Goal: Download file/media

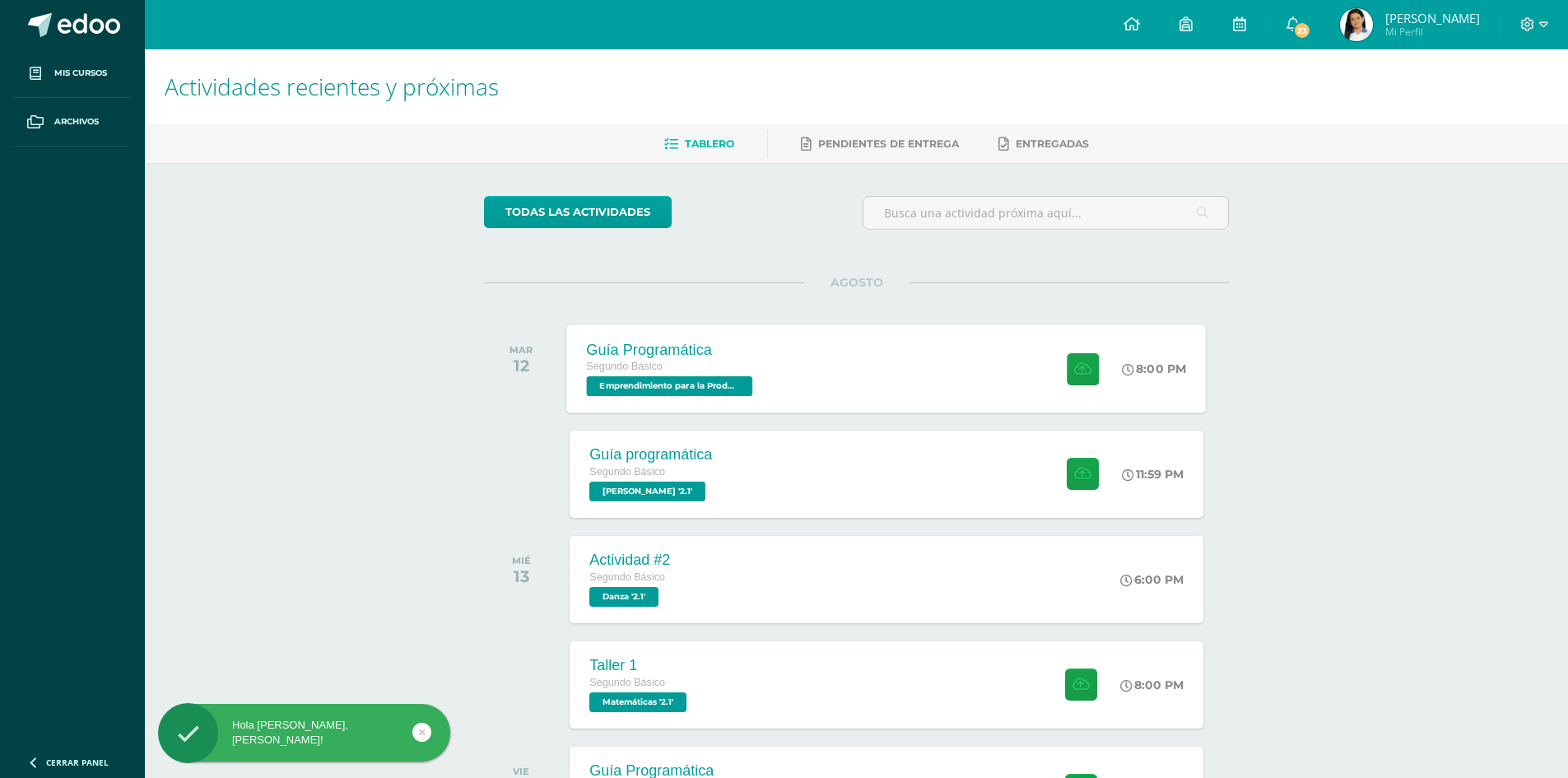
click at [874, 384] on div "Guía Programática Segundo Básico Emprendimiento para la Productividad '2.1' 8:0…" at bounding box center [887, 368] width 639 height 88
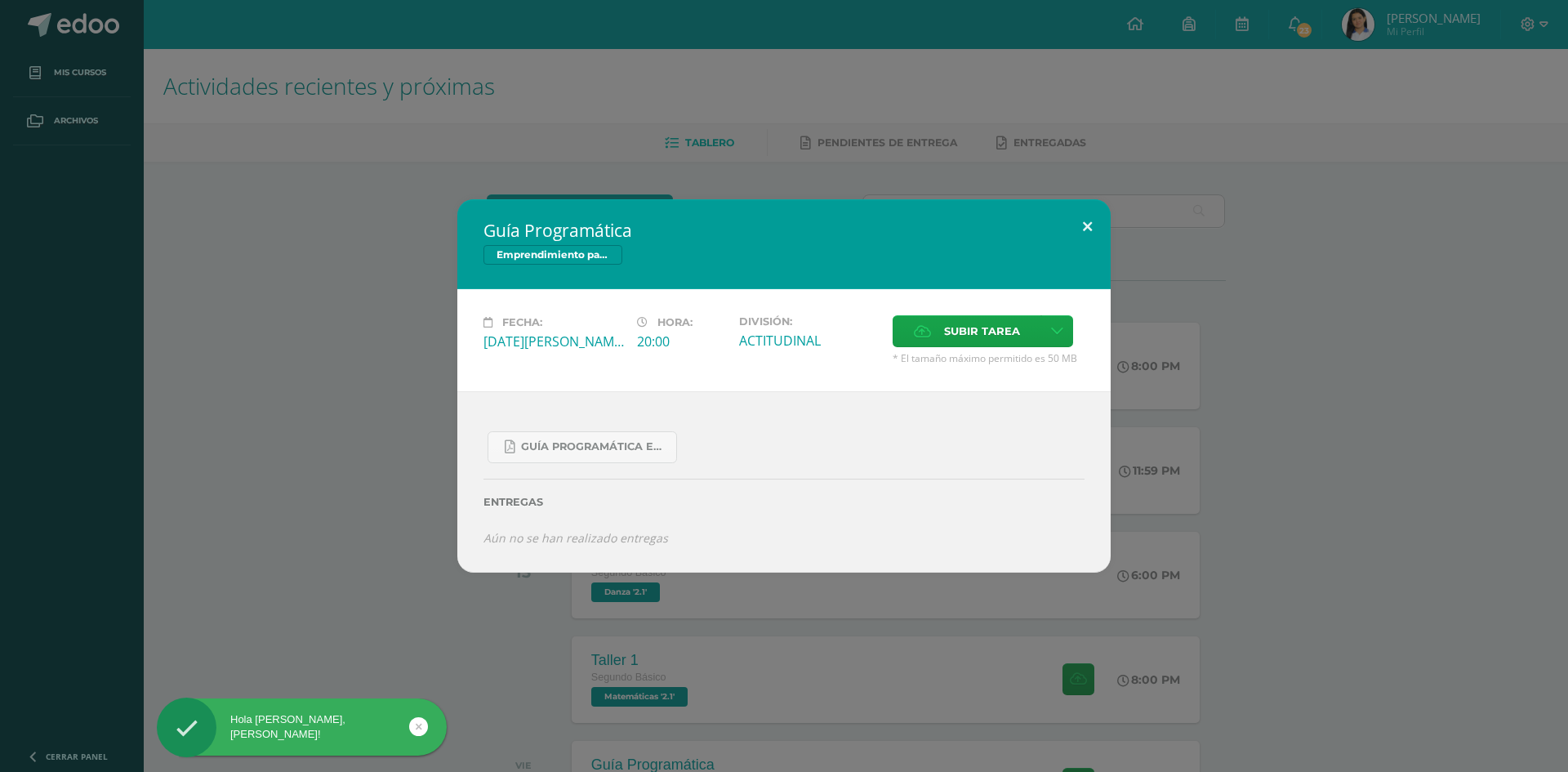
click at [1105, 223] on button at bounding box center [1087, 227] width 47 height 55
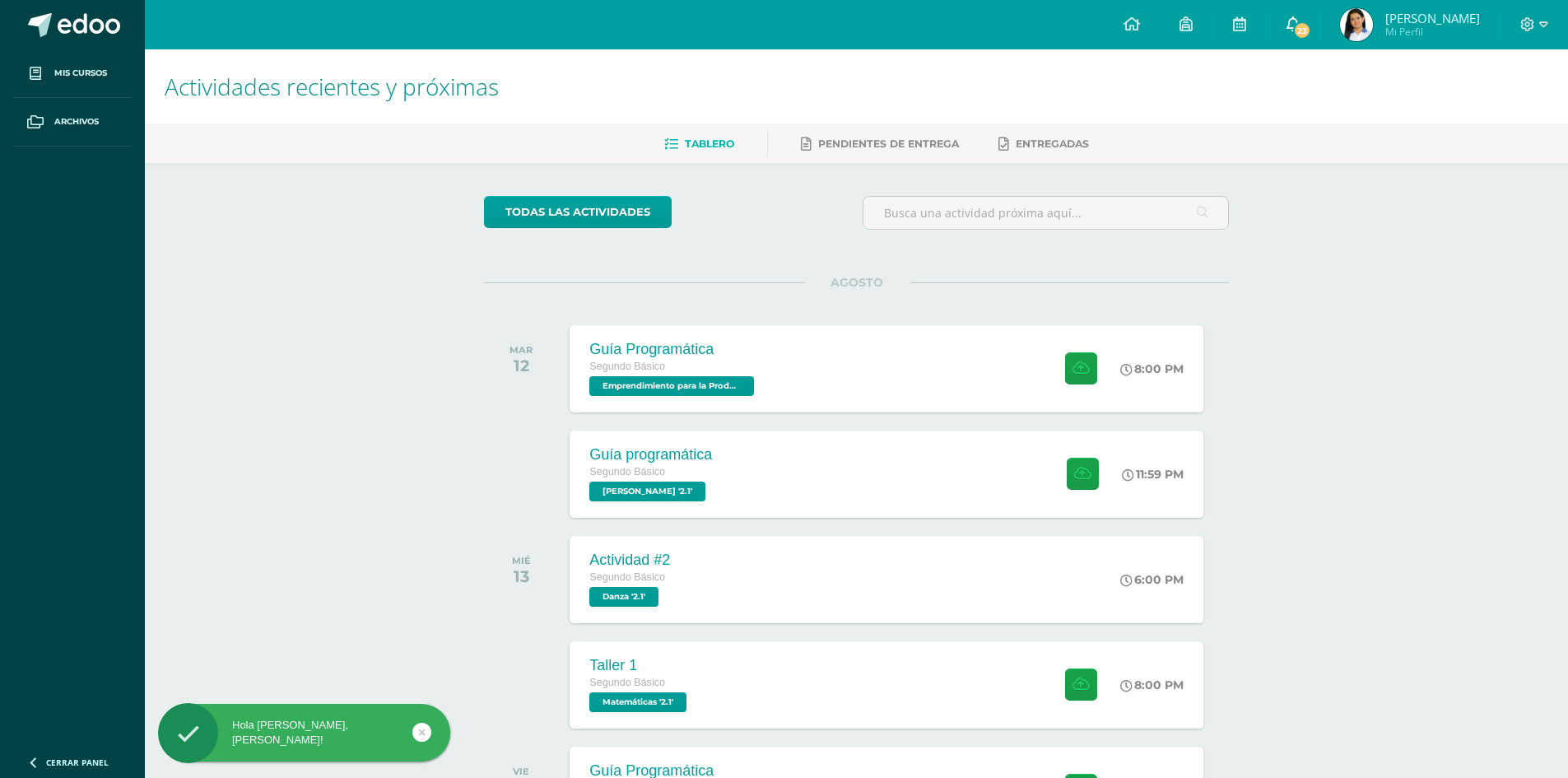
click at [1311, 27] on span "23" at bounding box center [1302, 30] width 18 height 18
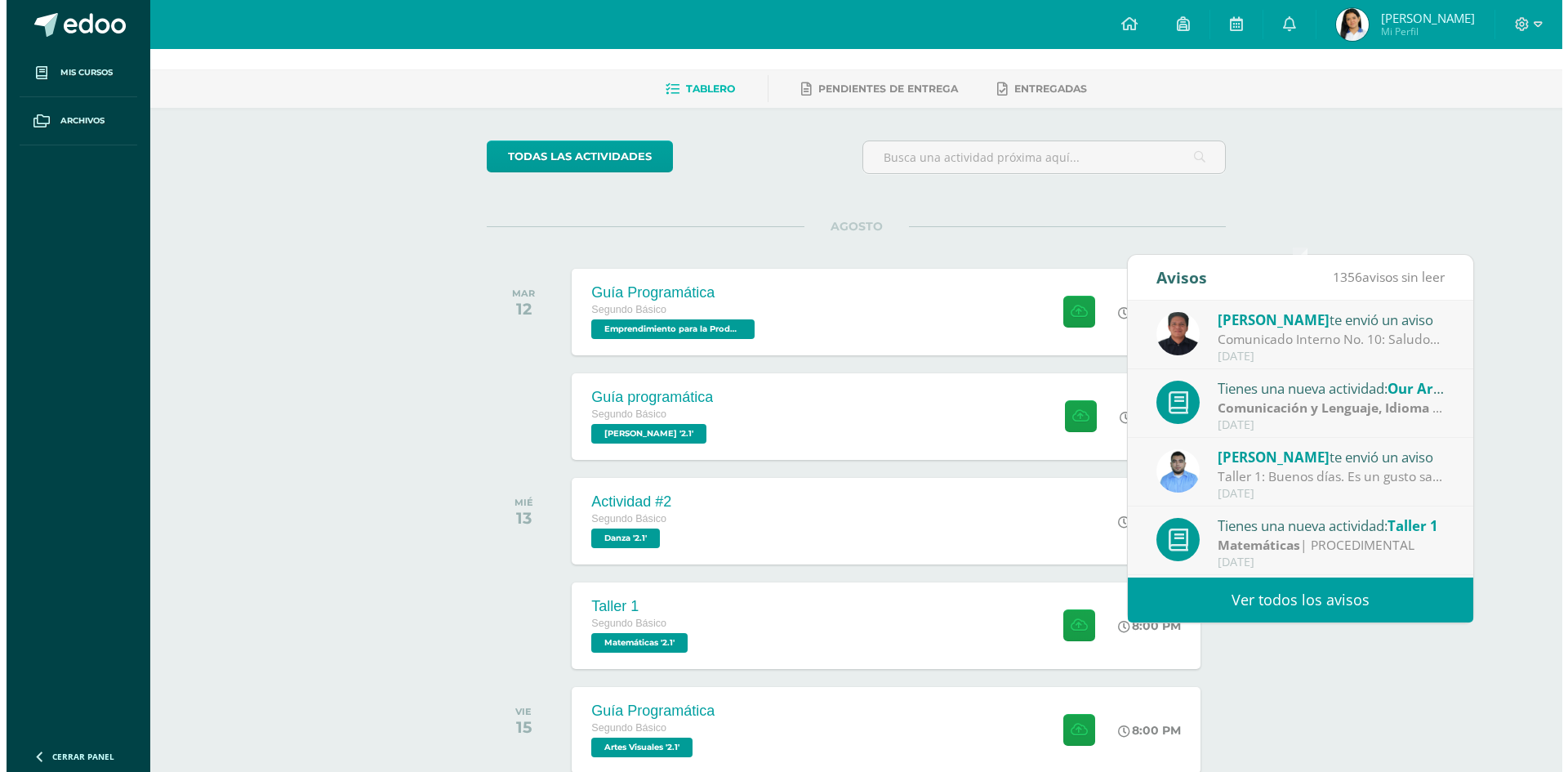
scroll to position [18, 0]
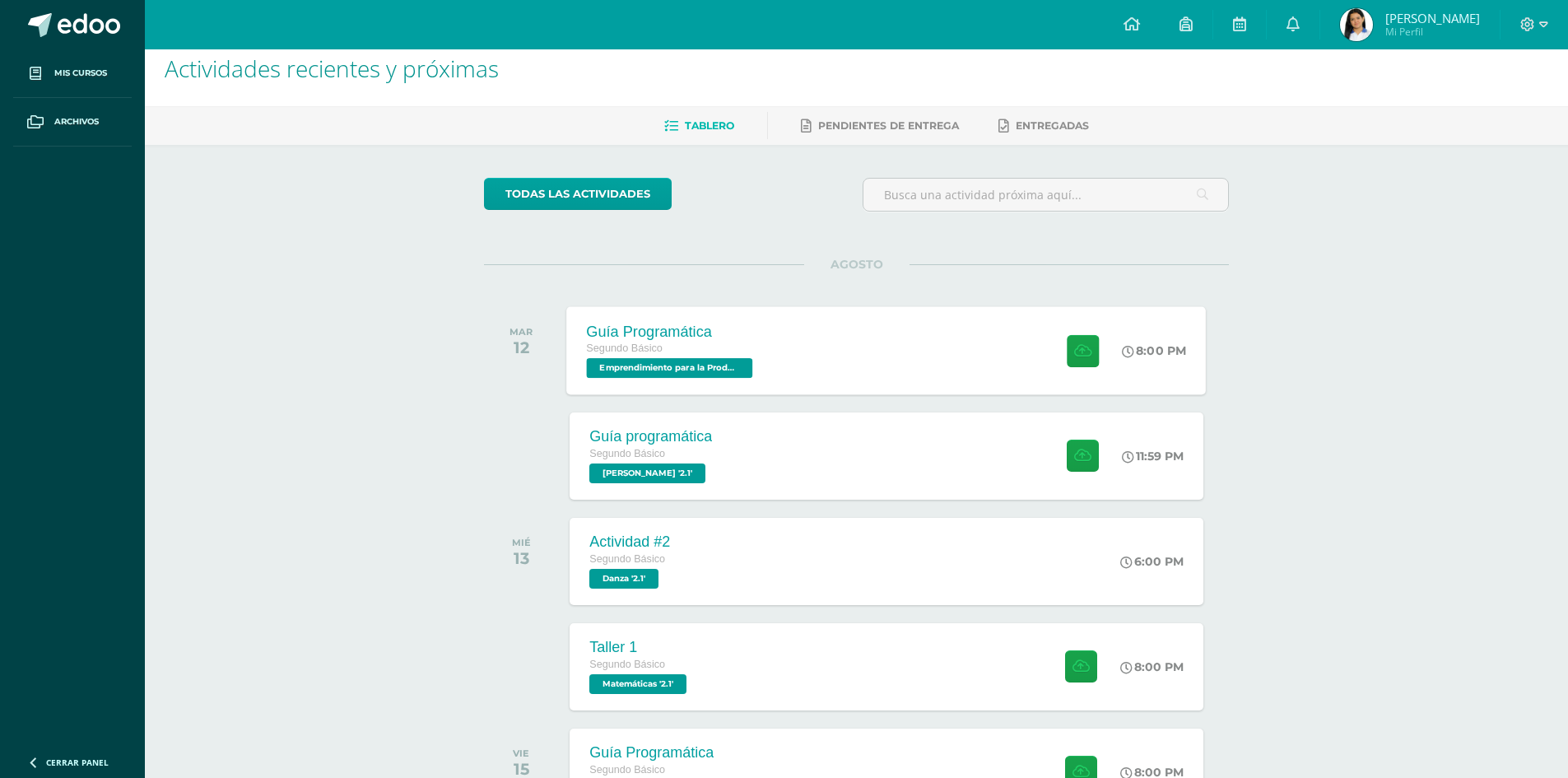
click at [858, 344] on div "Guía Programática Segundo Básico Emprendimiento para la Productividad '2.1' 8:0…" at bounding box center [887, 350] width 639 height 88
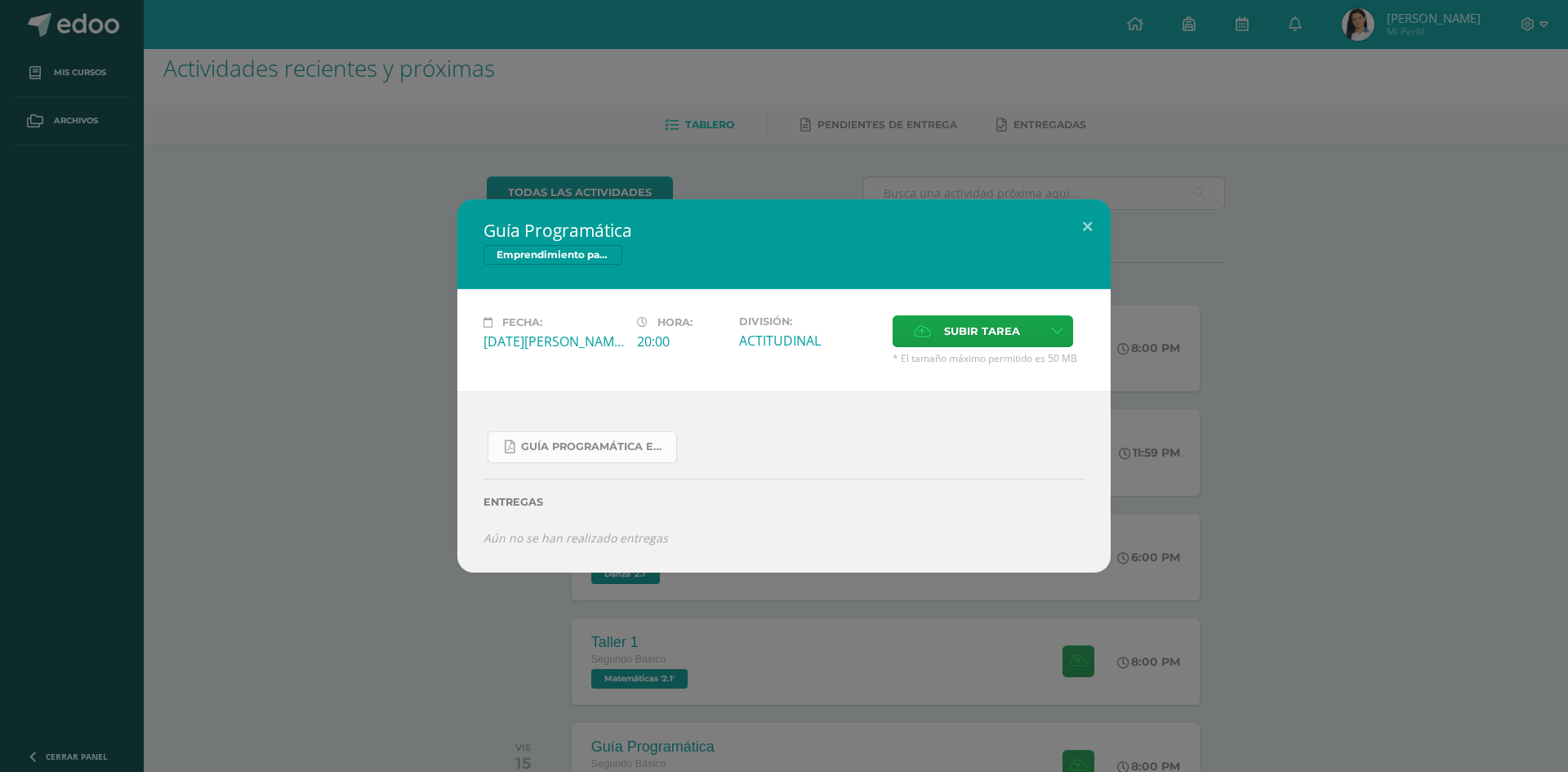
click at [632, 446] on span "Guía Programática Emprendimiento 2do Básico - 3 Bloque - Prof. [PERSON_NAME].pdf" at bounding box center [595, 447] width 147 height 13
click at [1100, 219] on button at bounding box center [1087, 227] width 47 height 55
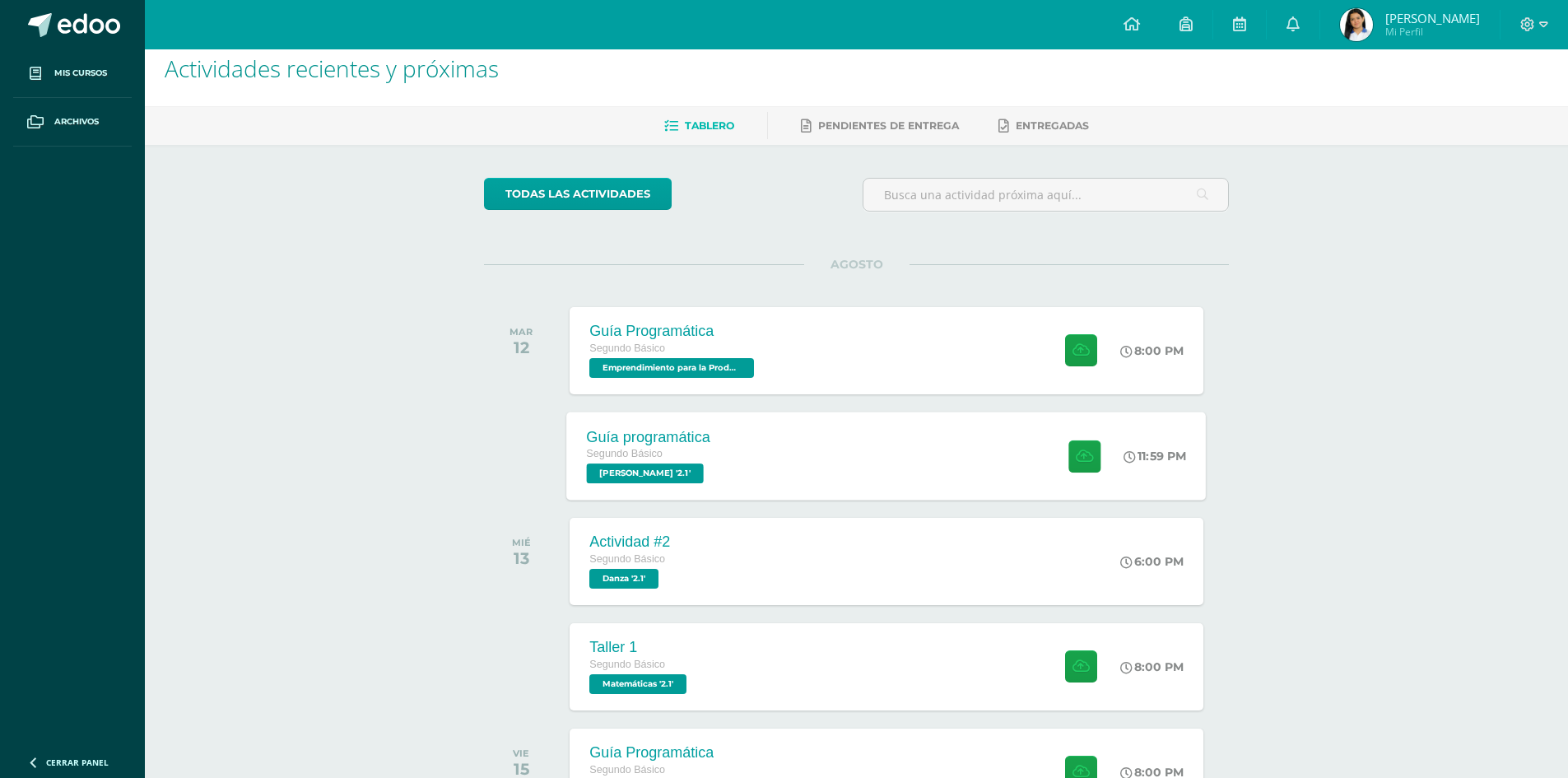
click at [792, 461] on div "Guía programática Segundo Básico [PERSON_NAME] '2.1' 11:59 PM Guía programática…" at bounding box center [887, 456] width 639 height 88
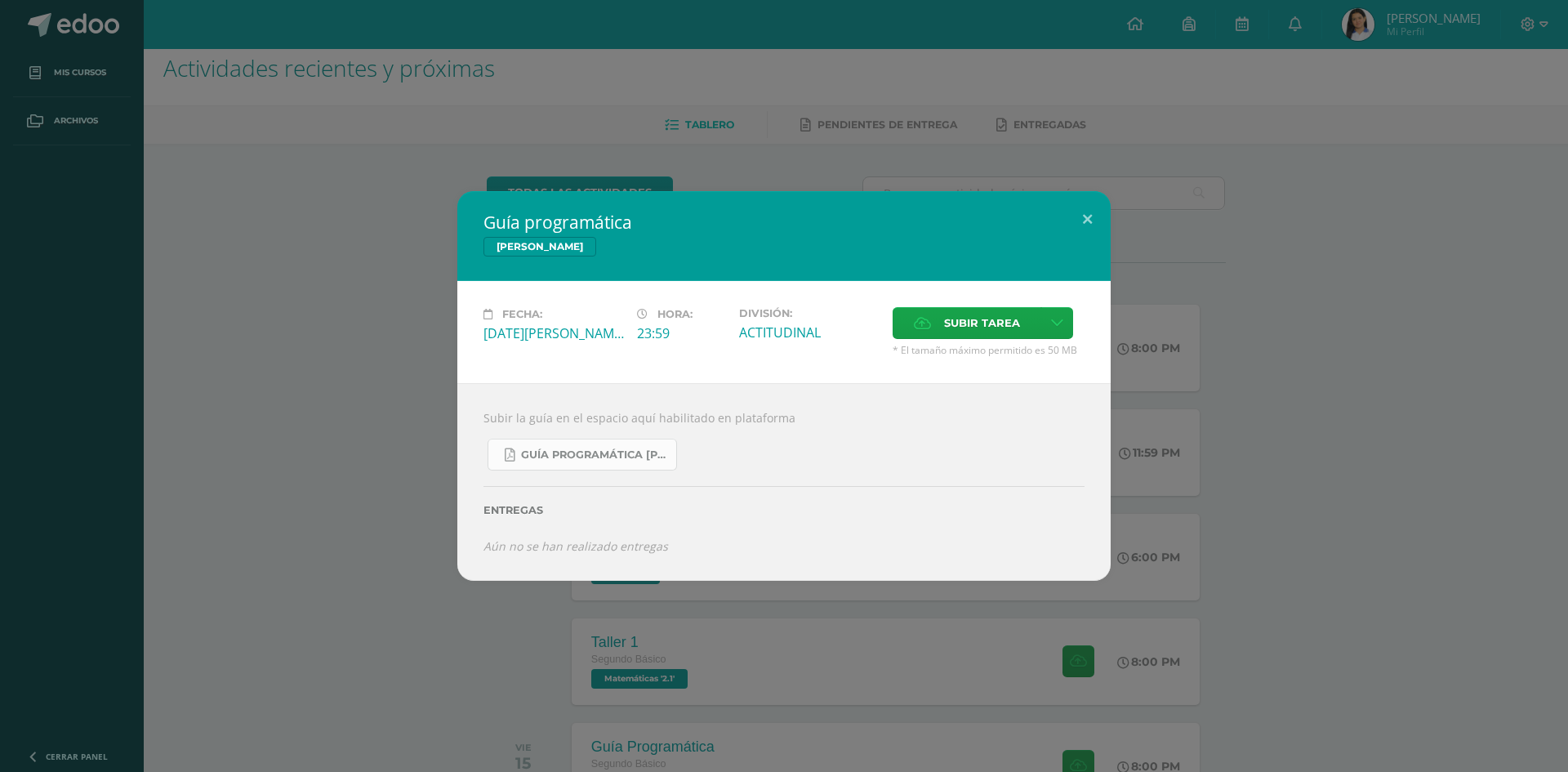
click at [612, 448] on span "Guía Programática [PERSON_NAME] 2do Básico - Bloque 3 - Profe. [PERSON_NAME].pdf" at bounding box center [595, 455] width 147 height 13
click at [1097, 231] on button at bounding box center [1087, 218] width 47 height 55
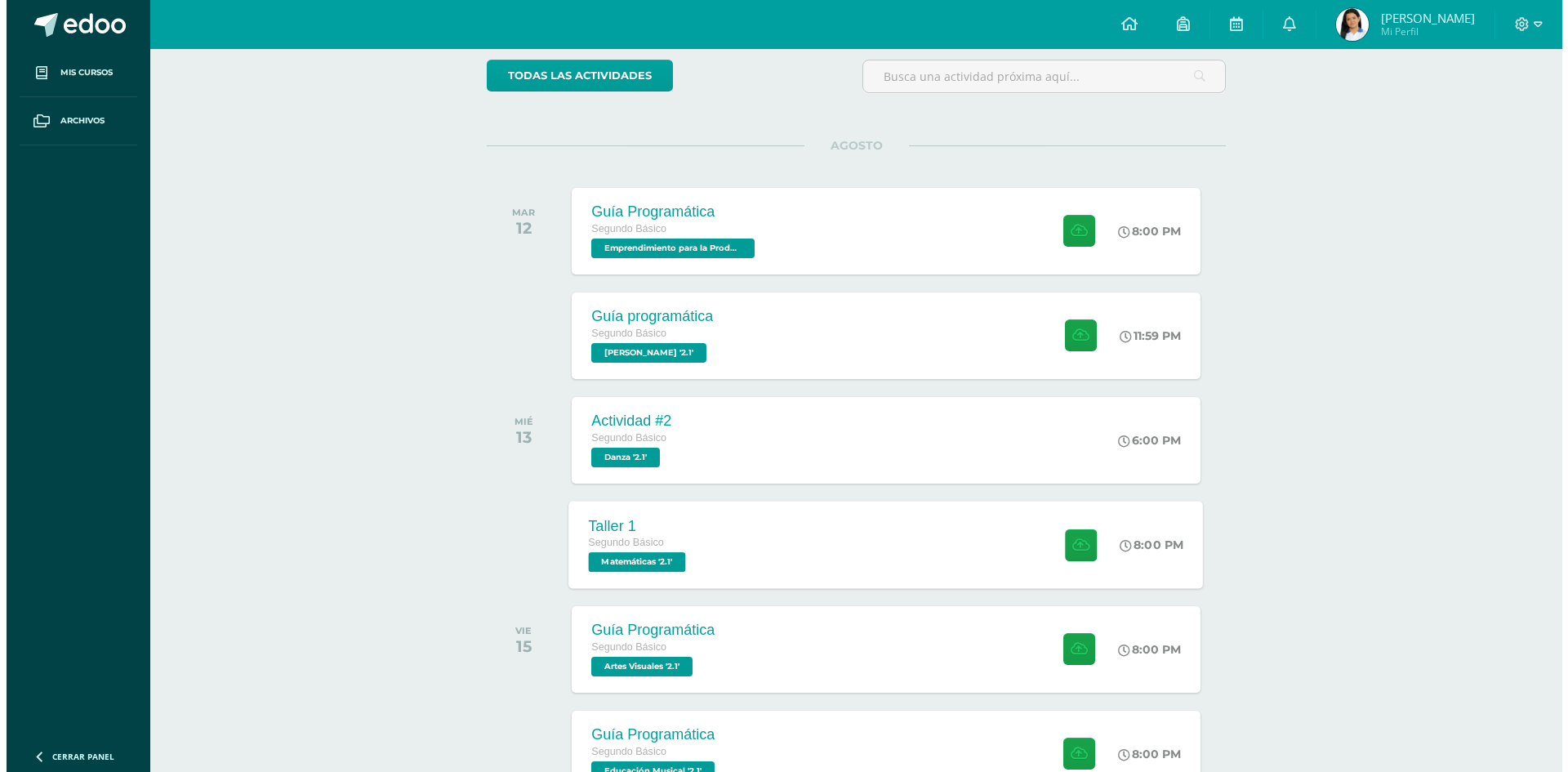
scroll to position [181, 0]
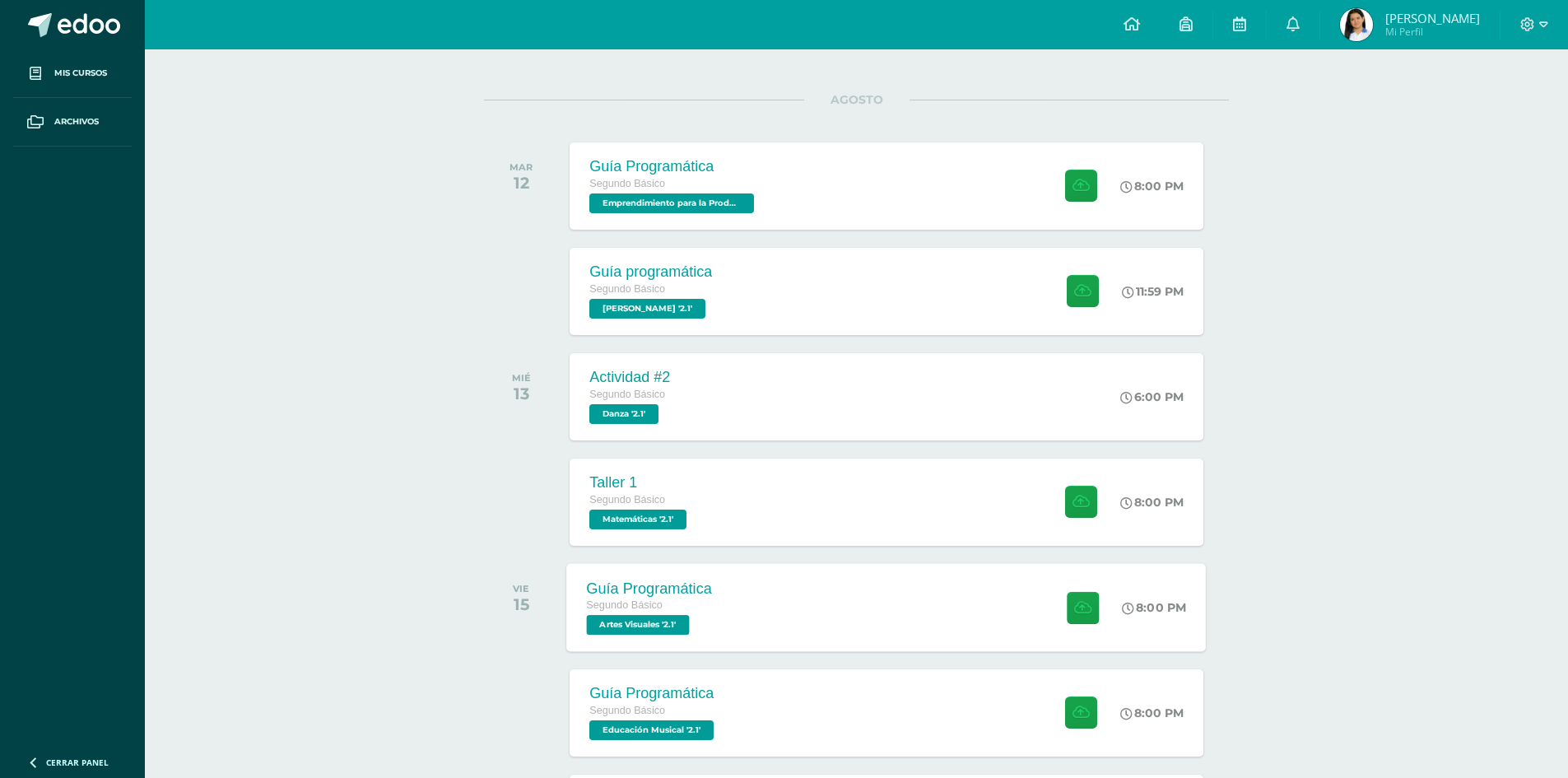
click at [772, 615] on div "Guía Programática Segundo Básico Artes Visuales '2.1' 8:00 PM Guía Programática…" at bounding box center [887, 607] width 639 height 88
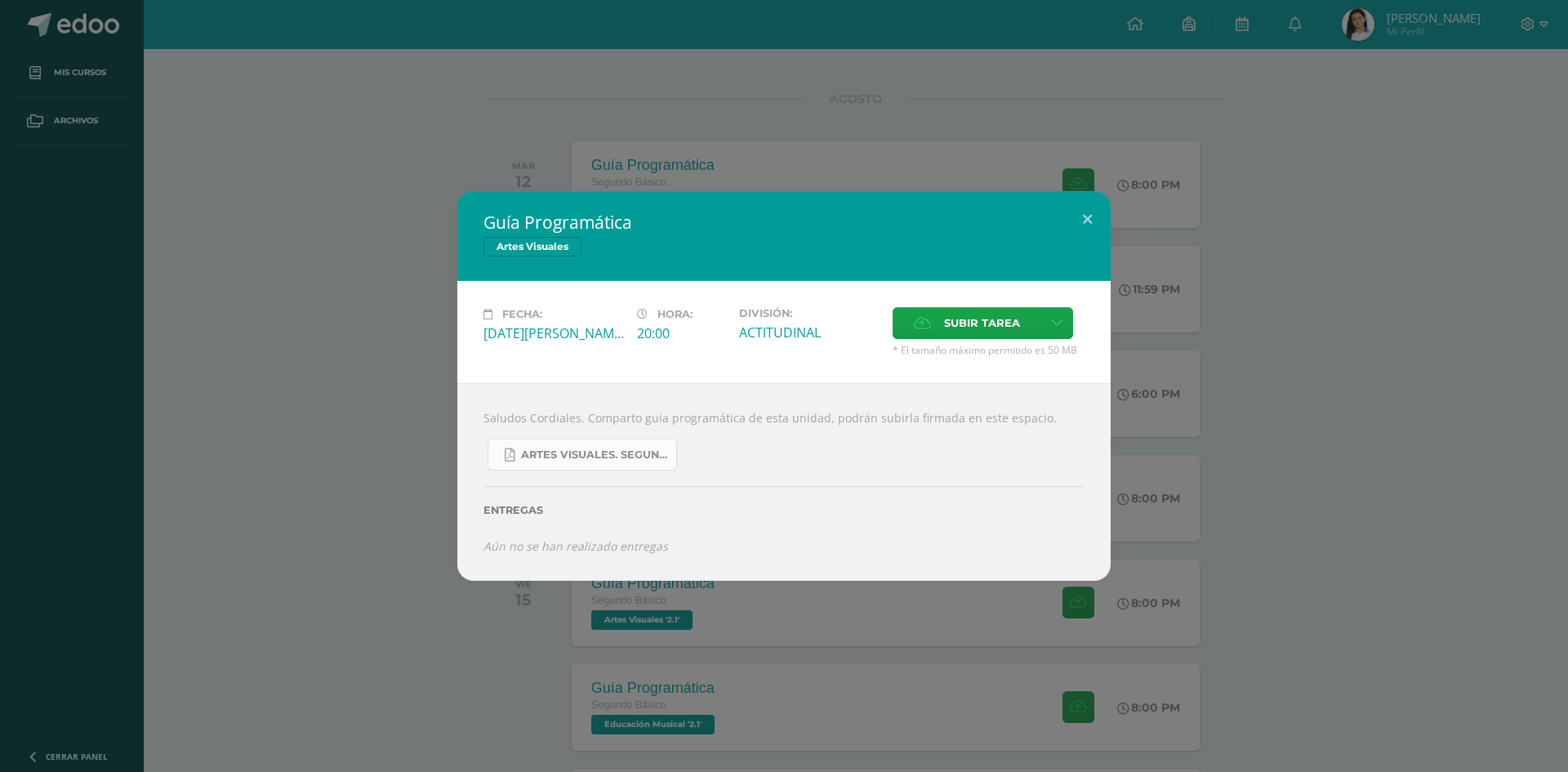
click at [561, 454] on span "Artes Visuales. Segundo básico..pdf" at bounding box center [595, 455] width 147 height 13
click at [1088, 216] on button at bounding box center [1087, 218] width 47 height 55
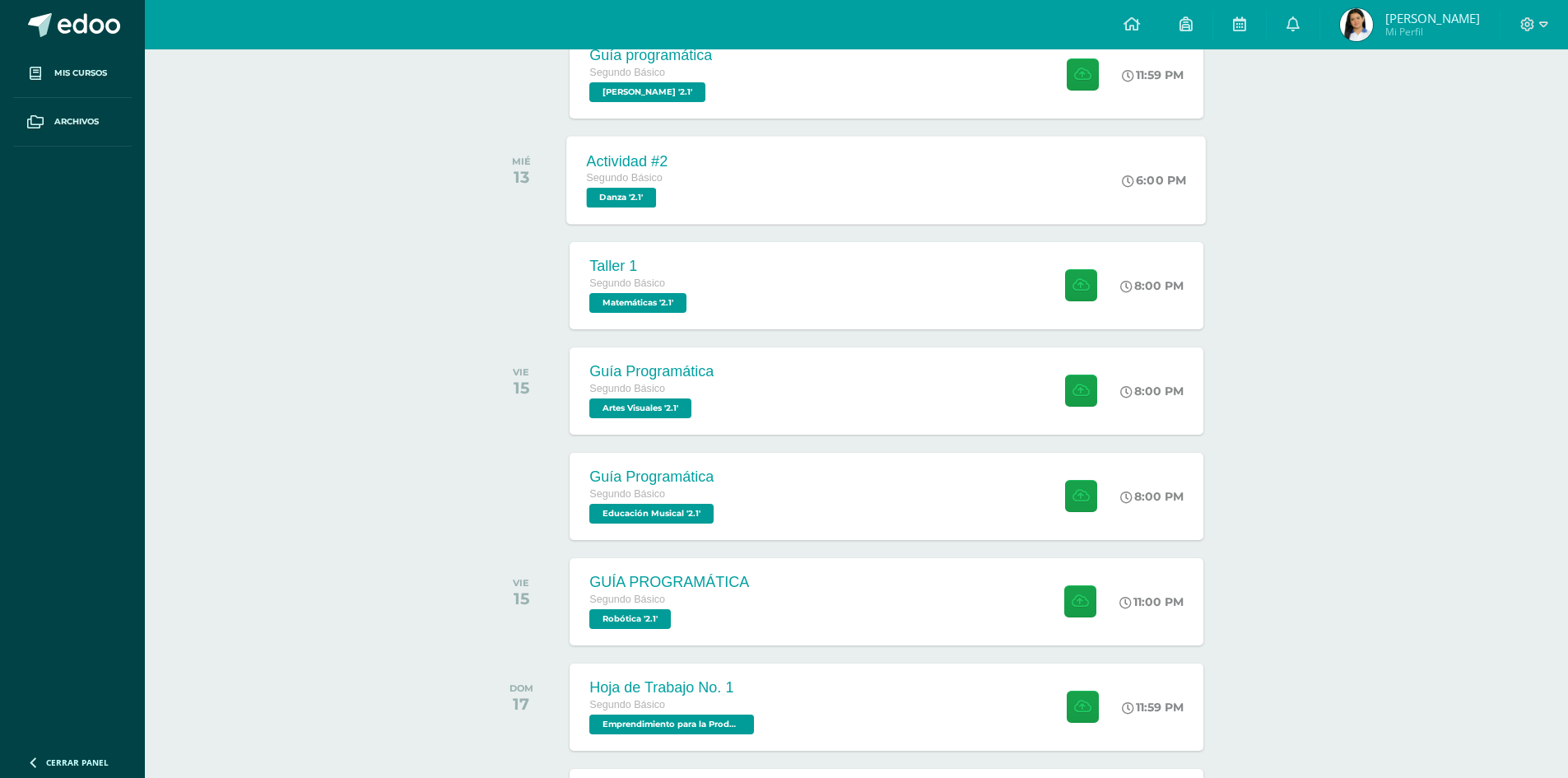
scroll to position [430, 0]
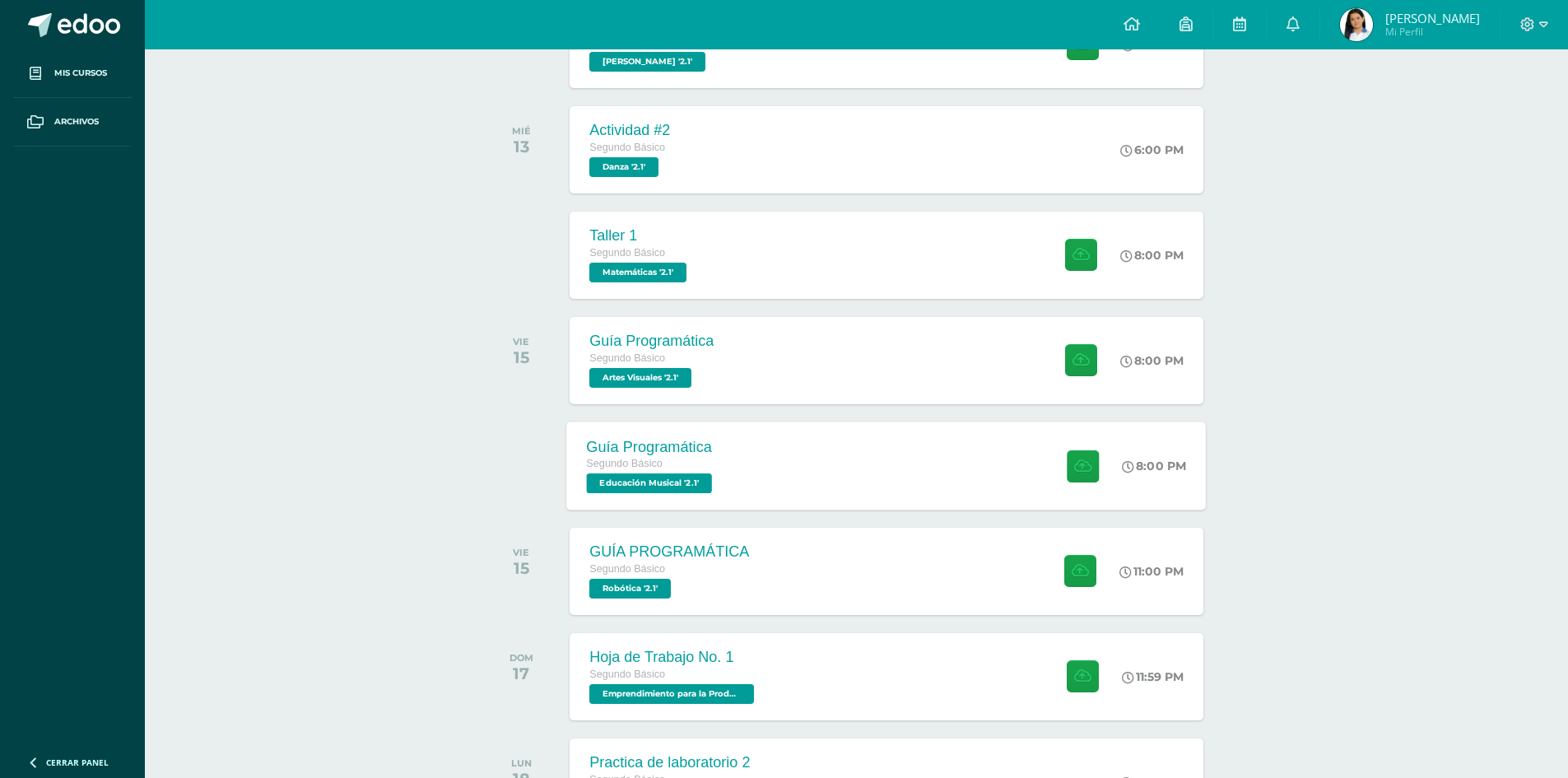
click at [794, 478] on div "Guía Programática Segundo Básico Educación Musical '2.1' 8:00 PM Guía Programát…" at bounding box center [887, 465] width 639 height 88
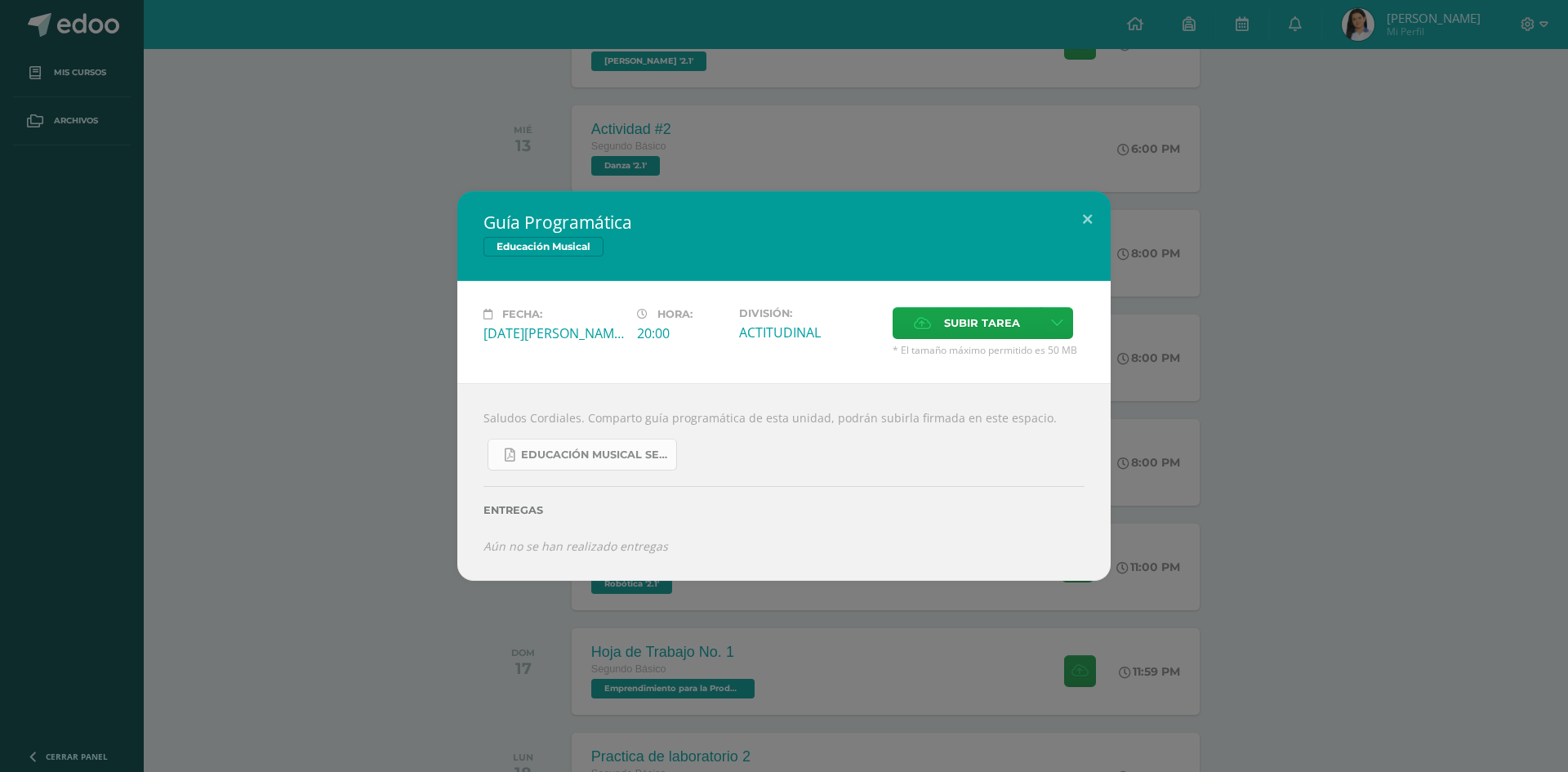
click at [575, 458] on span "Educación Musical Segundo. Básico..pdf" at bounding box center [595, 455] width 147 height 13
click at [1095, 241] on div "Guía Programática Educación Musical Fecha: [DATE][PERSON_NAME] Hora: 20:00 Divi…" at bounding box center [784, 385] width 653 height 388
click at [1100, 227] on button at bounding box center [1087, 218] width 47 height 55
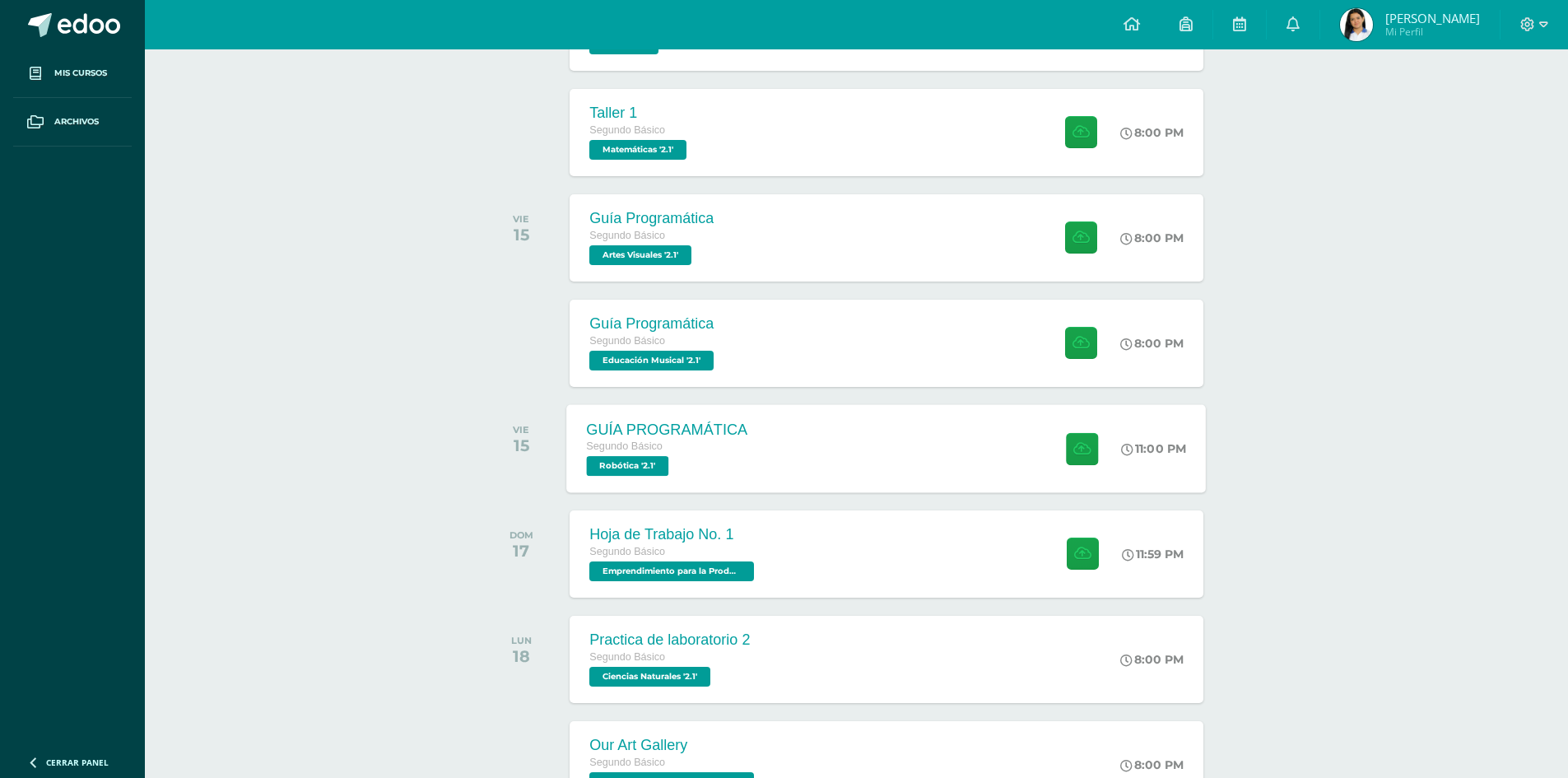
scroll to position [594, 0]
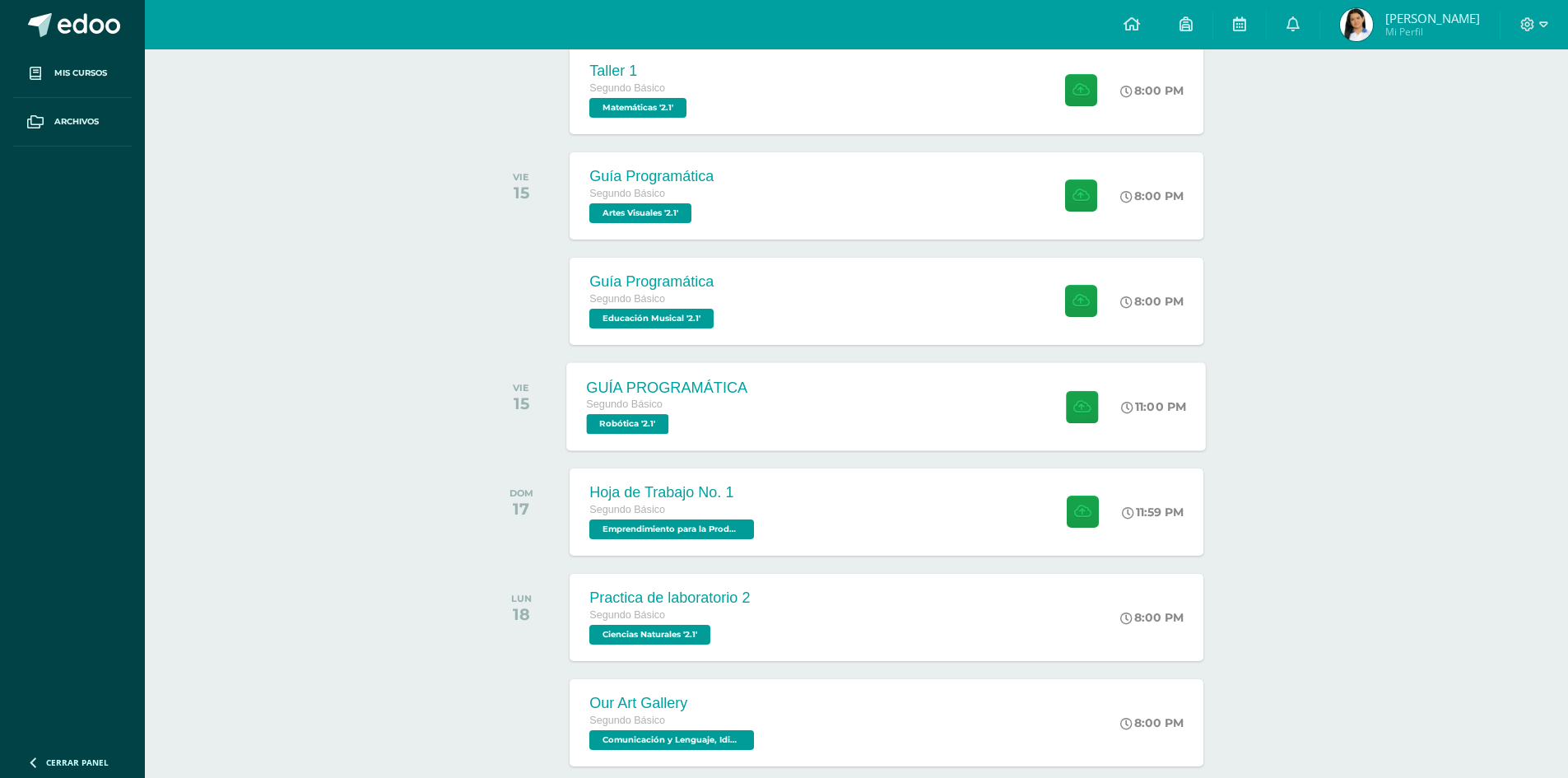
click at [839, 424] on div "GUÍA PROGRAMÁTICA Segundo Básico Robótica '2.1' 11:00 PM GUÍA PROGRAMÁTICA Robó…" at bounding box center [887, 406] width 639 height 88
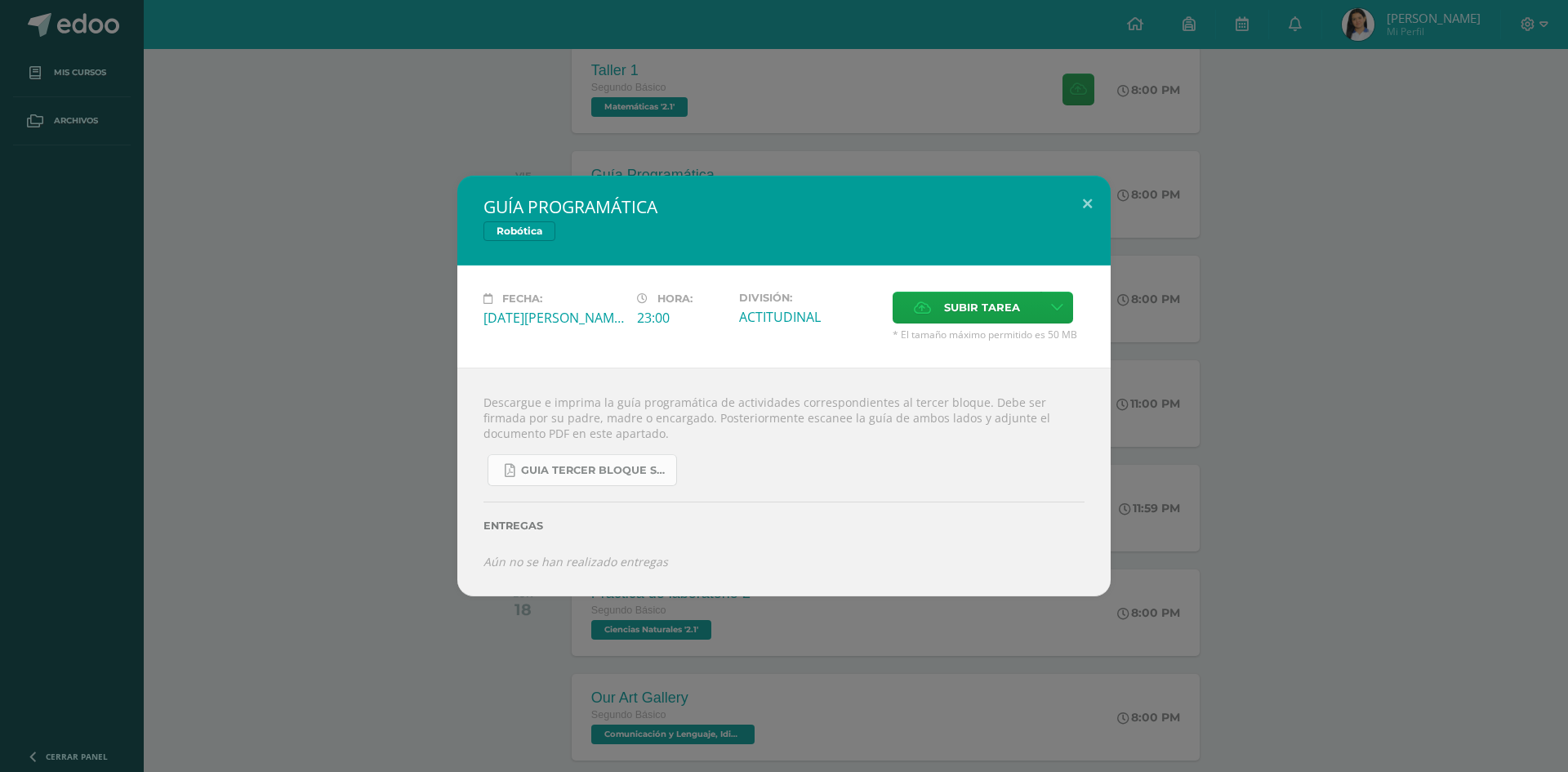
click at [639, 467] on span "GUIA TERCER BLOQUE SEGUNDO BÁSICO.pdf" at bounding box center [595, 471] width 147 height 13
click at [1099, 202] on button at bounding box center [1087, 203] width 47 height 55
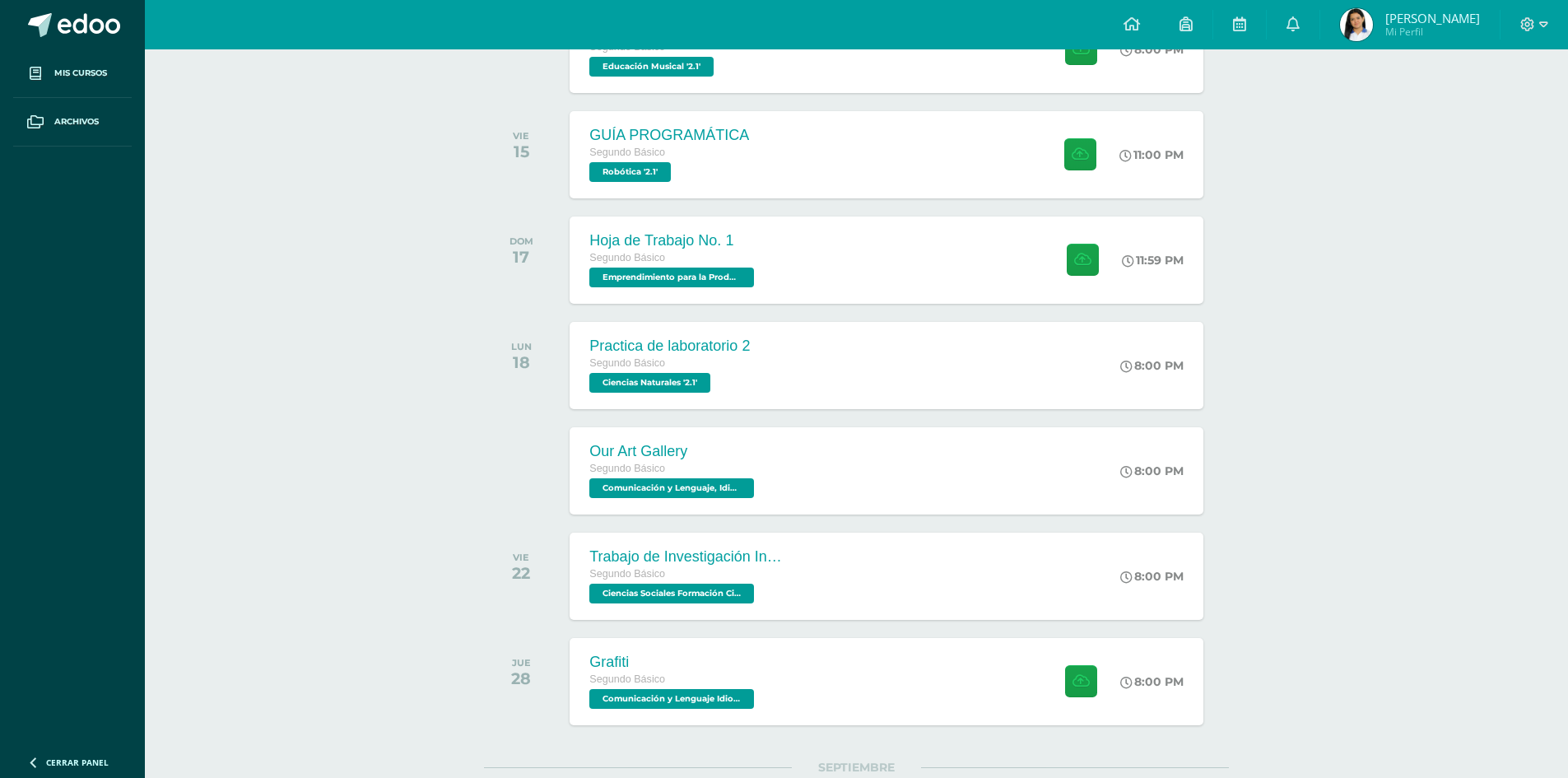
scroll to position [841, 0]
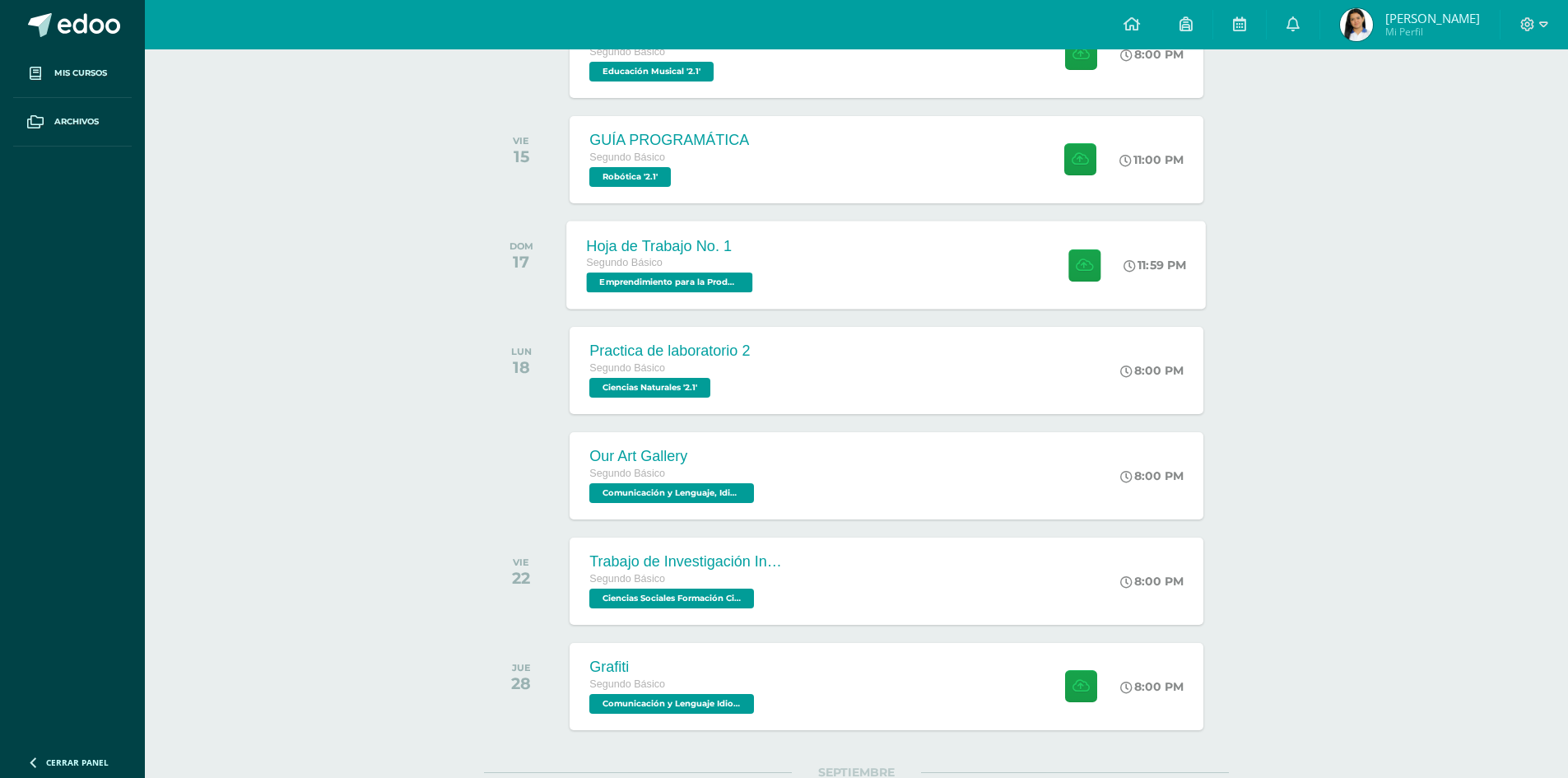
click at [856, 274] on div "Hoja de Trabajo No. 1 Segundo Básico Emprendimiento para la Productividad '2.1'…" at bounding box center [887, 264] width 639 height 88
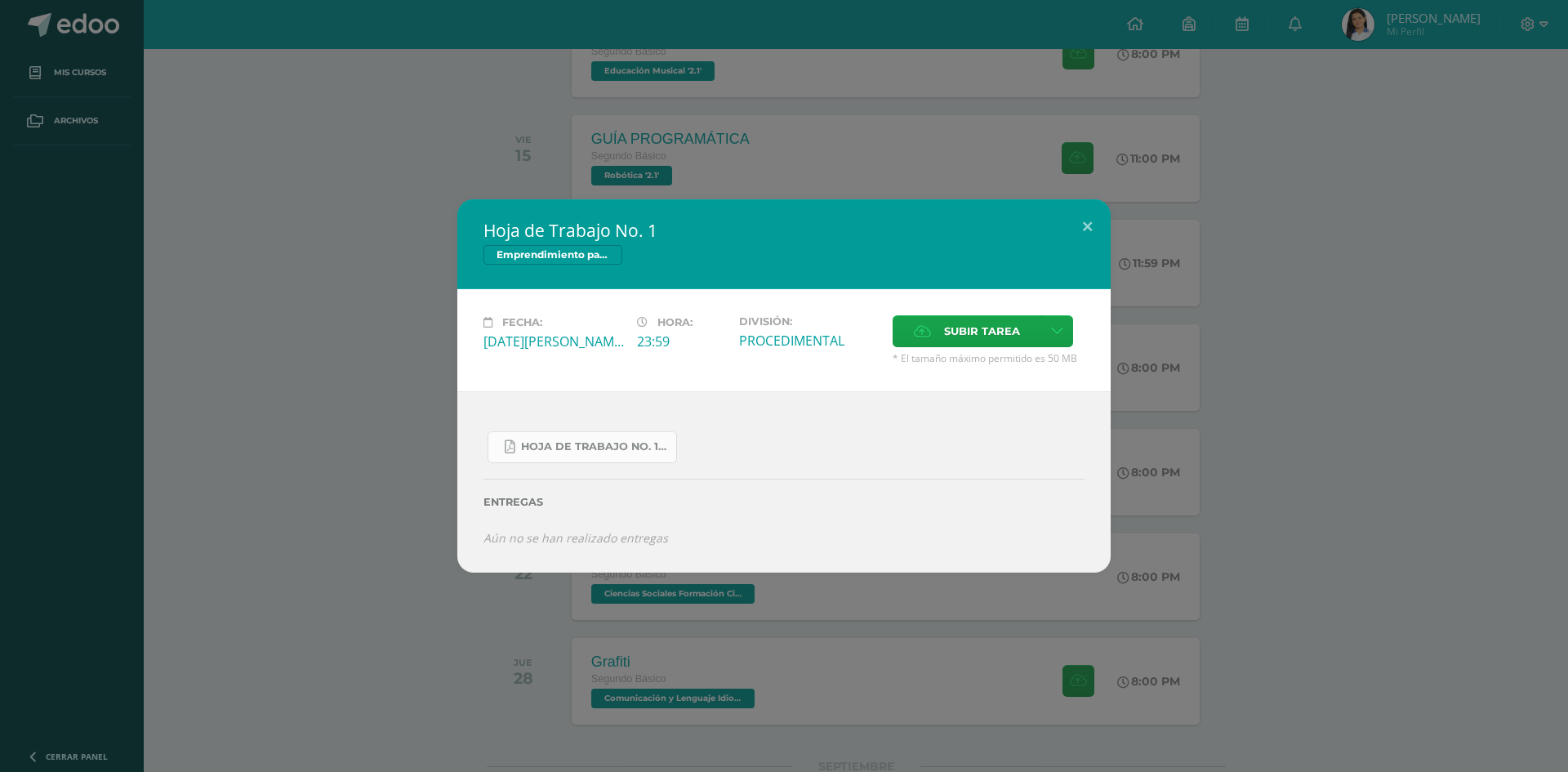
click at [603, 452] on span "Hoja de Trabajo No. 1.pdf" at bounding box center [595, 447] width 147 height 13
click at [1089, 225] on button at bounding box center [1087, 227] width 47 height 55
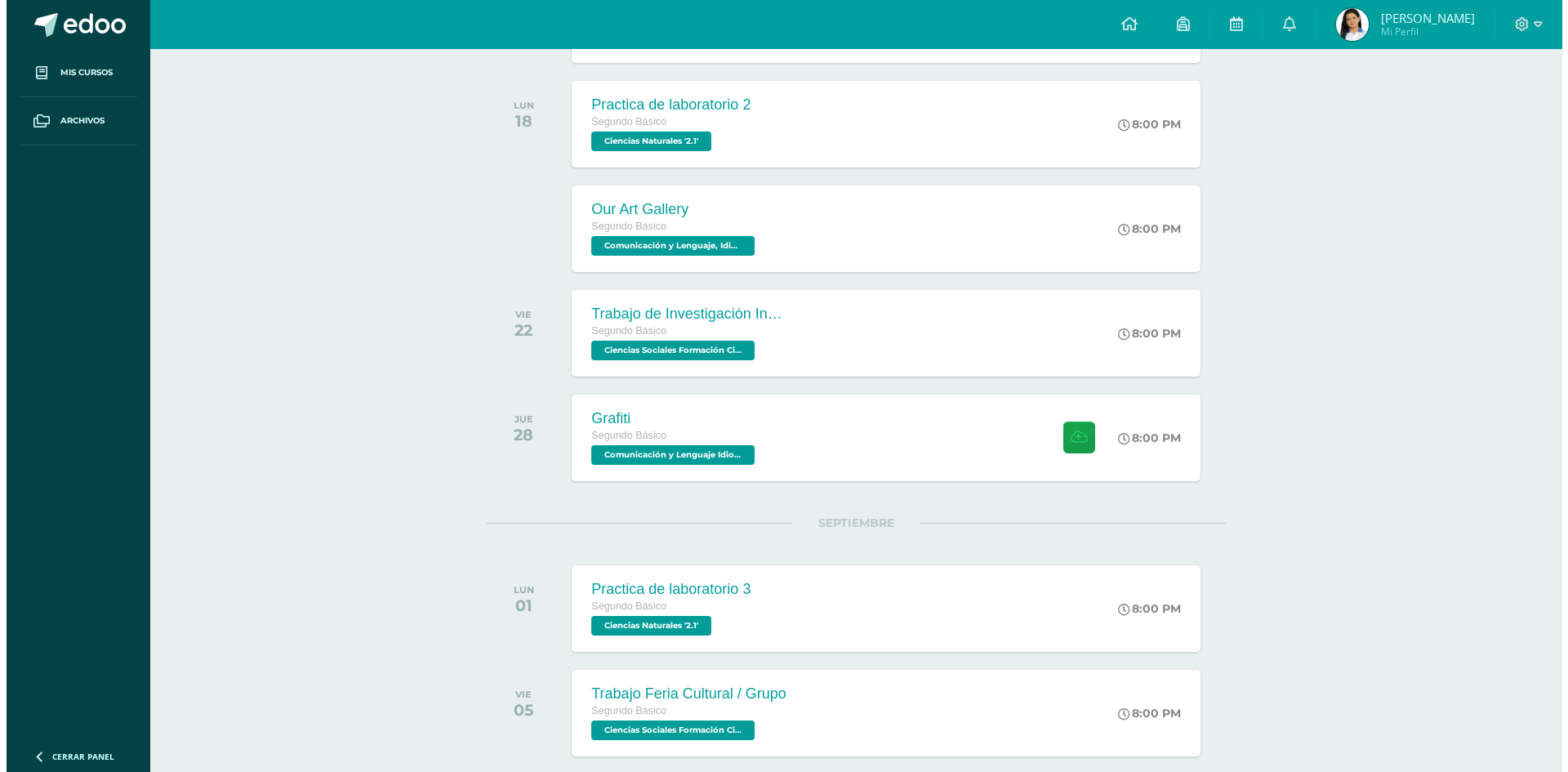
scroll to position [1080, 0]
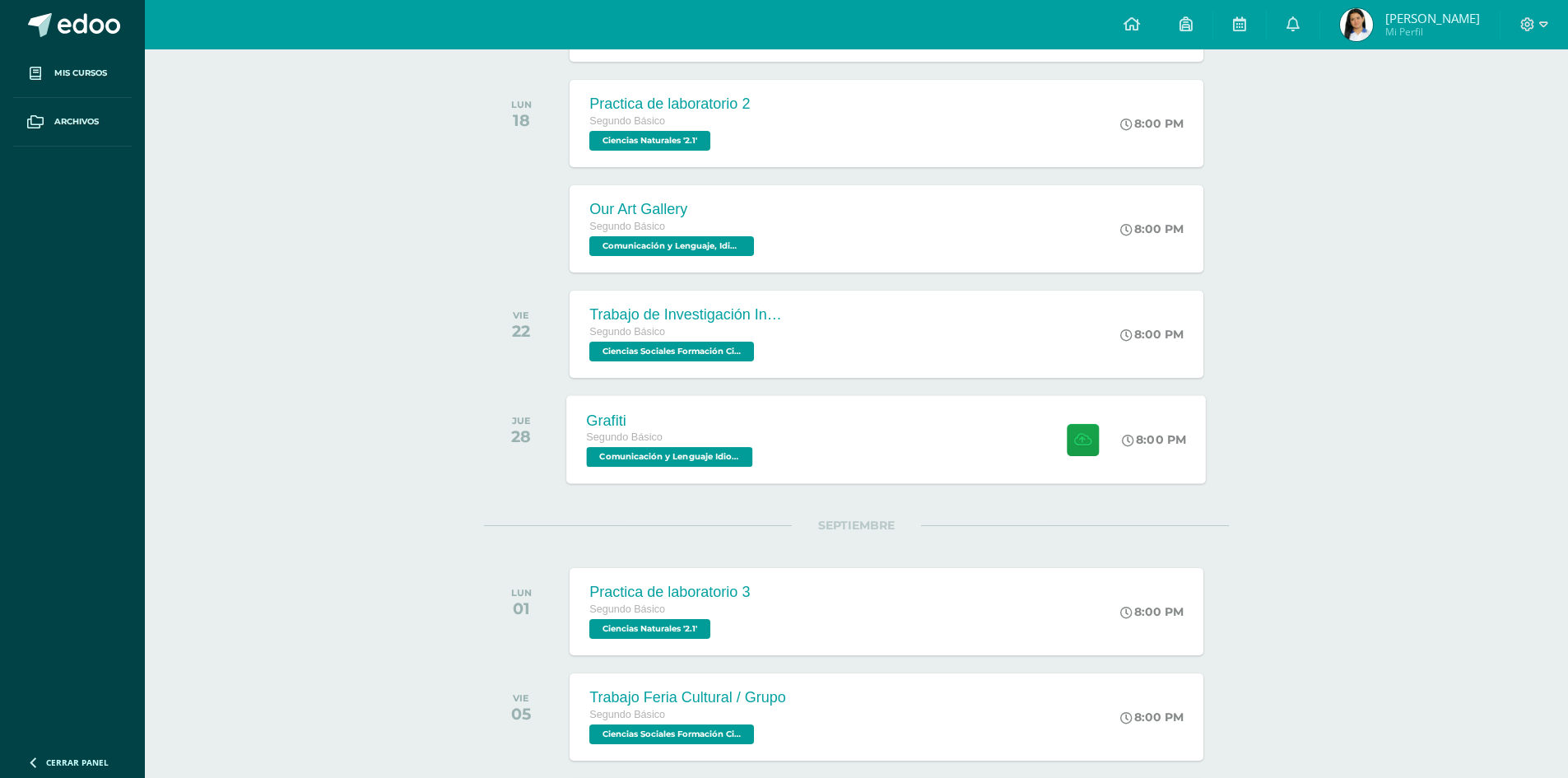
click at [925, 452] on div "Grafiti Segundo Básico Comunicación y Lenguaje Idioma Español '2.1' 8:00 PM Gra…" at bounding box center [887, 439] width 639 height 88
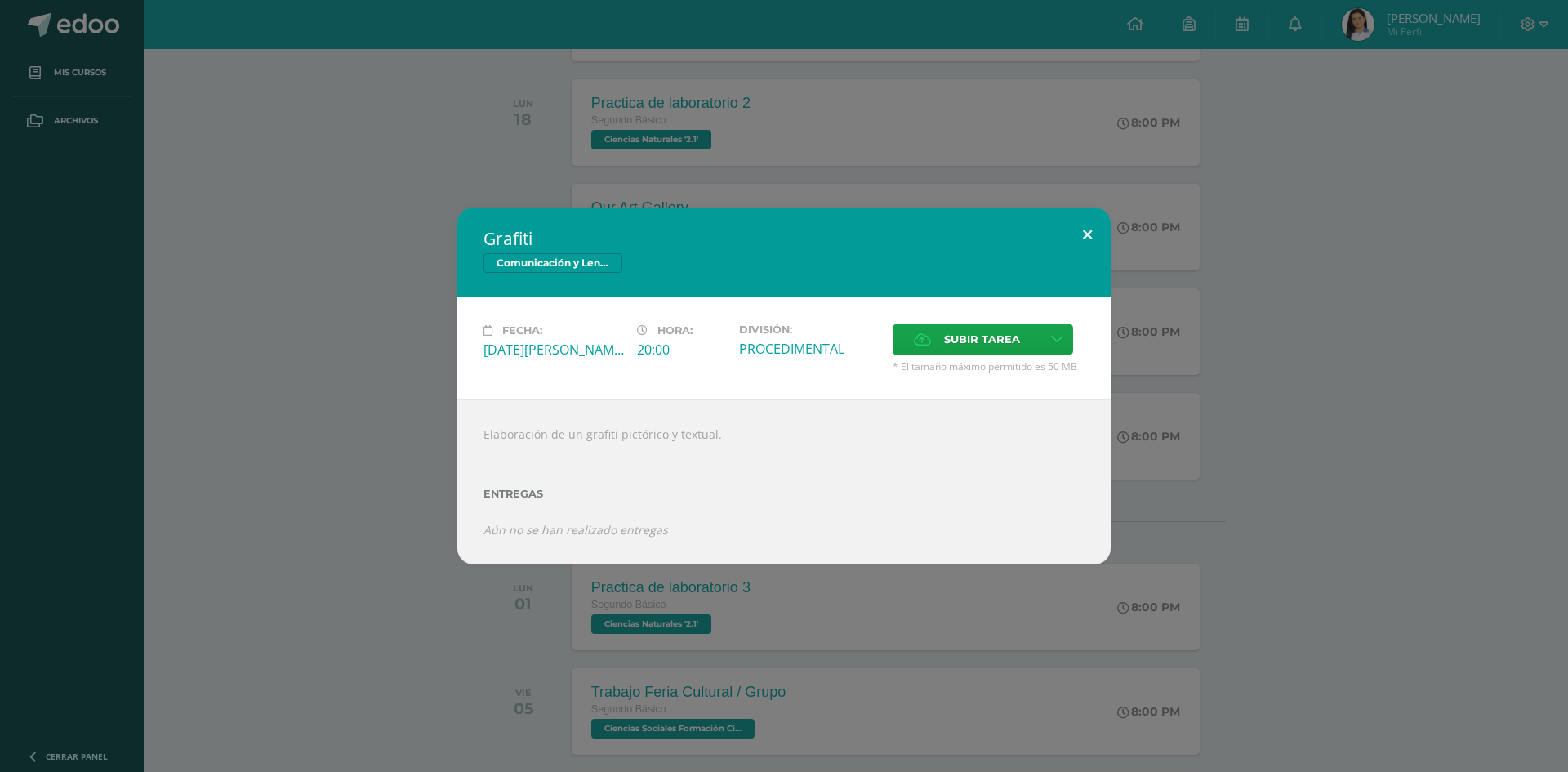
click at [1077, 253] on button at bounding box center [1087, 235] width 47 height 55
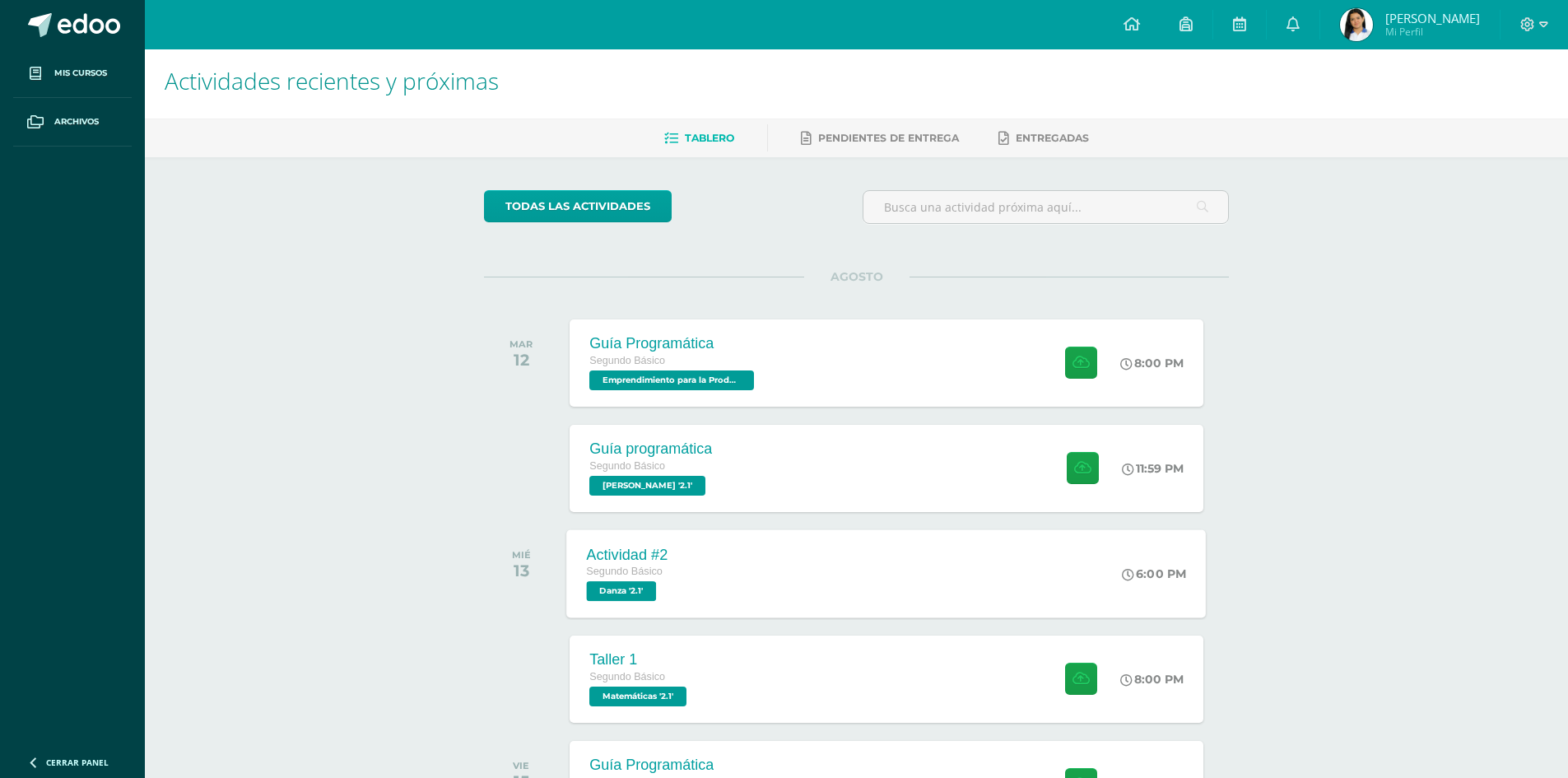
scroll to position [0, 0]
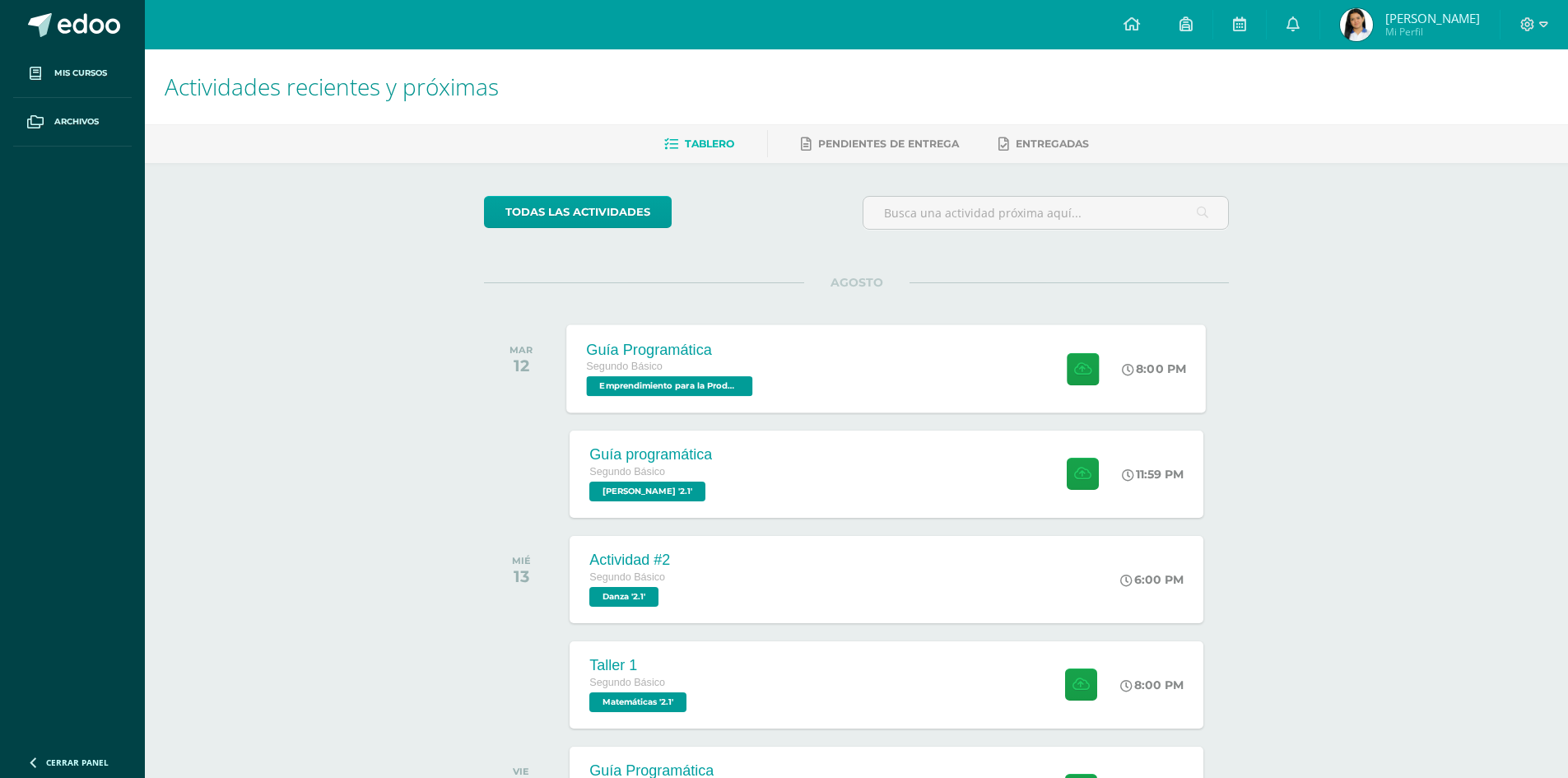
drag, startPoint x: 1179, startPoint y: 332, endPoint x: 927, endPoint y: 378, distance: 256.2
click at [903, 309] on div "AGOSTO [DATE] Guía Programática Segundo Básico Emprendimiento para la Productiv…" at bounding box center [857, 348] width 745 height 132
